Goal: Information Seeking & Learning: Learn about a topic

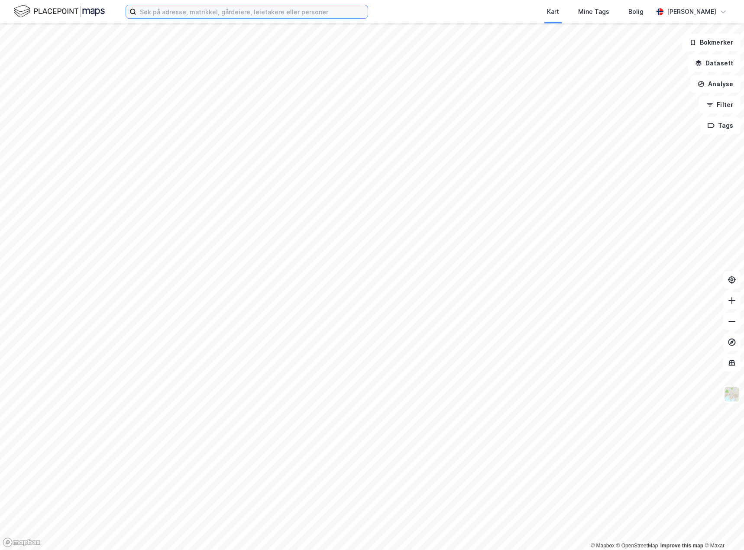
click at [214, 17] on input at bounding box center [251, 11] width 231 height 13
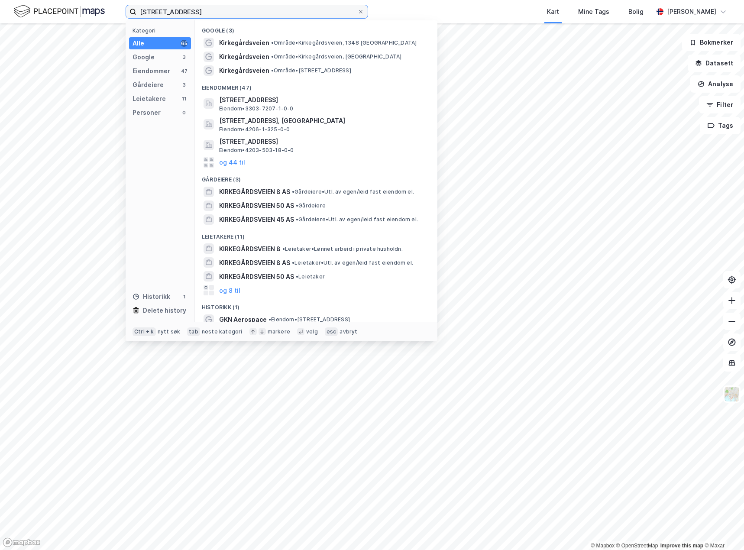
type input "[STREET_ADDRESS]"
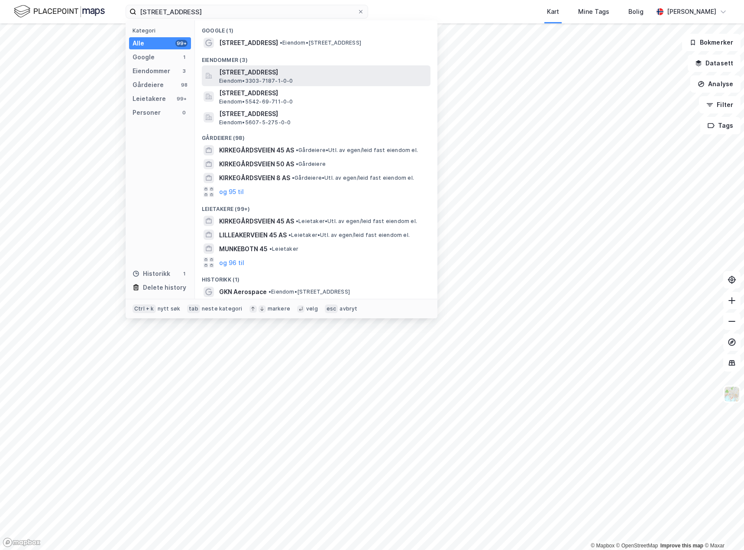
click at [246, 76] on div "[STREET_ADDRESS] Eiendom • 3303-7187-1-0-0" at bounding box center [324, 75] width 210 height 17
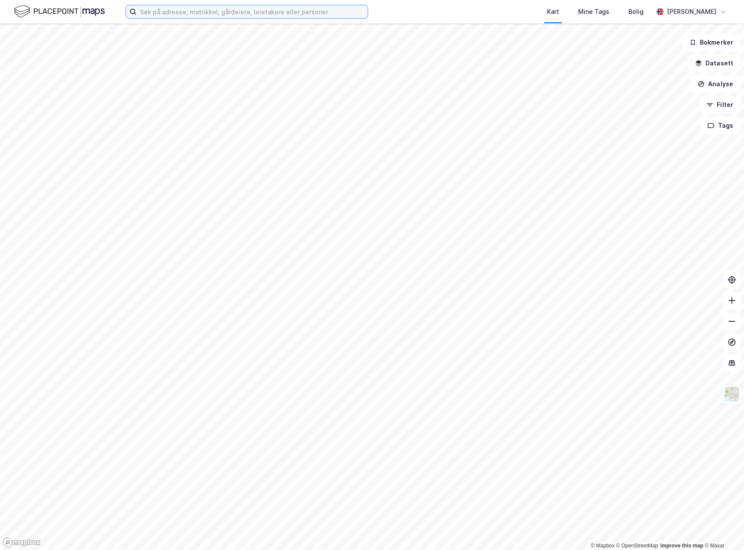
click at [154, 12] on input at bounding box center [251, 11] width 231 height 13
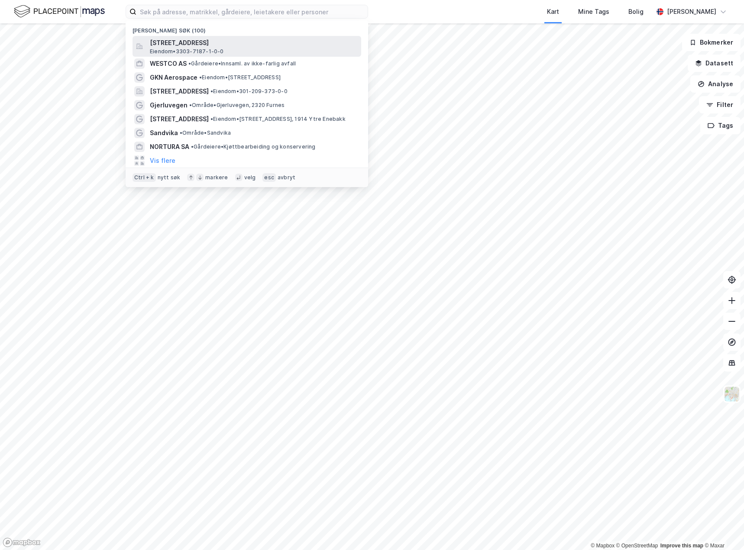
click at [178, 45] on span "[STREET_ADDRESS]" at bounding box center [254, 43] width 208 height 10
